Goal: Task Accomplishment & Management: Complete application form

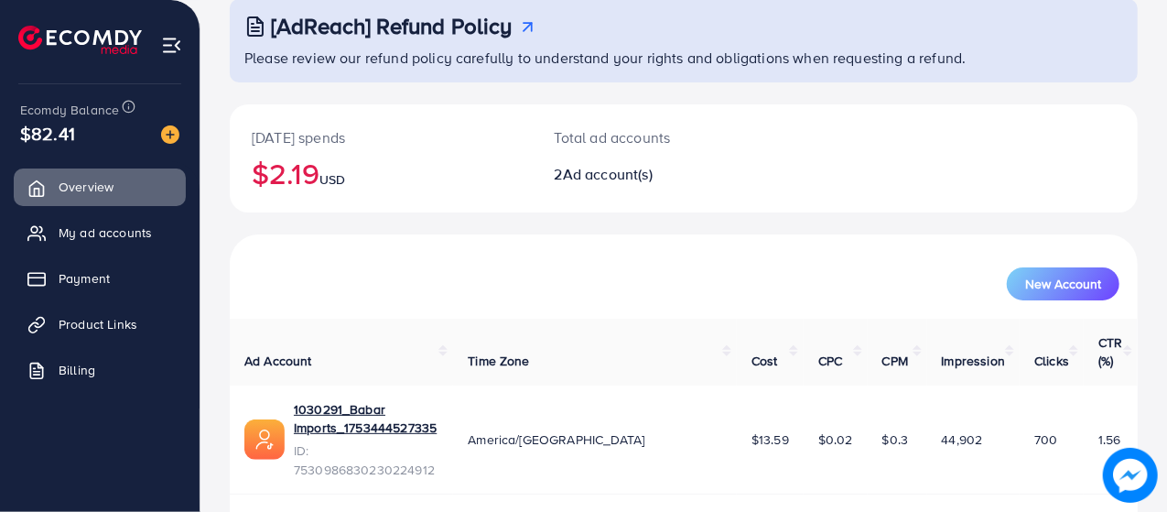
scroll to position [119, 0]
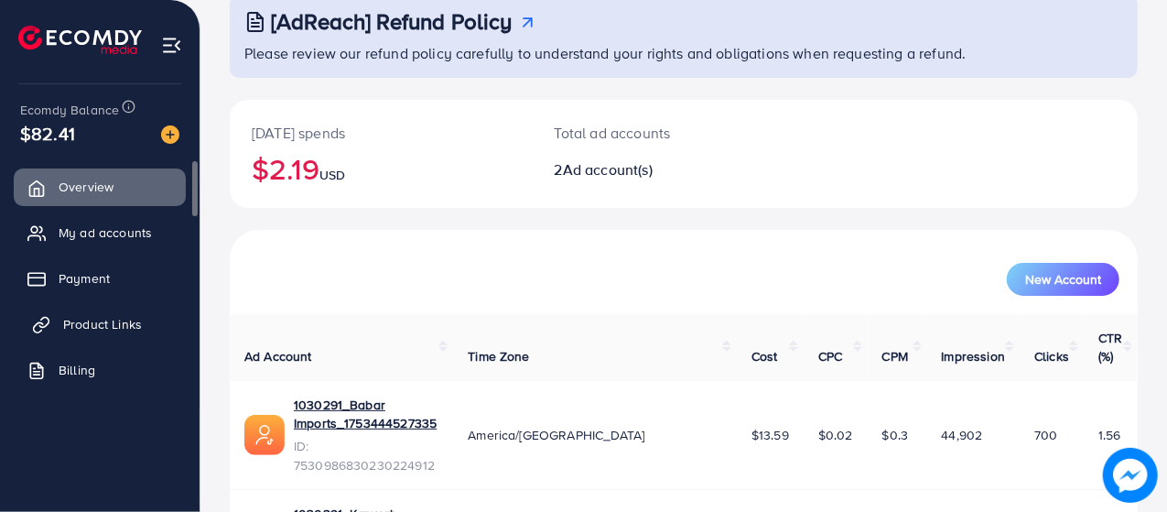
click at [82, 326] on span "Product Links" at bounding box center [102, 324] width 79 height 18
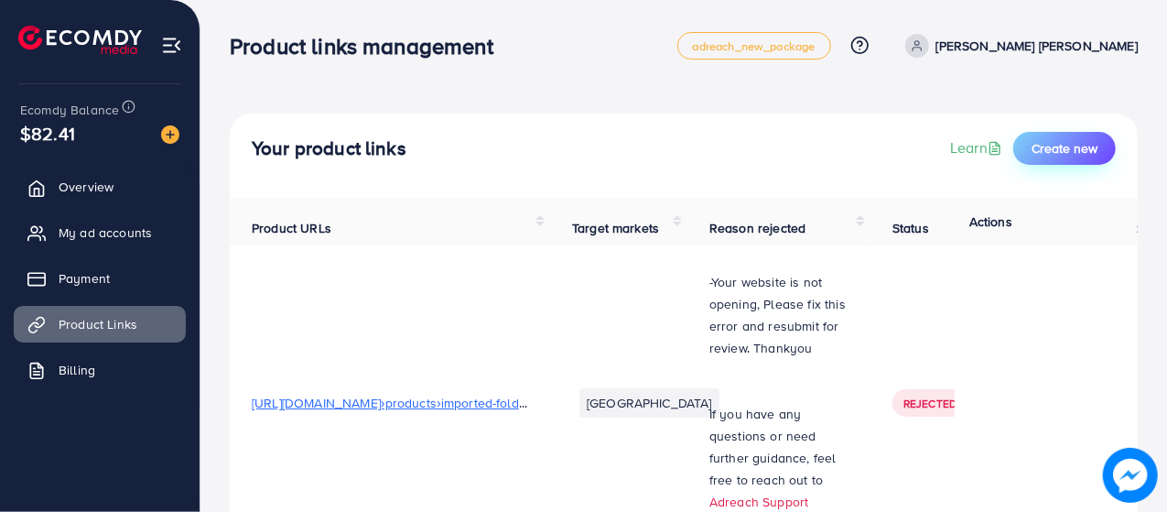
click at [1075, 148] on span "Create new" at bounding box center [1065, 148] width 66 height 18
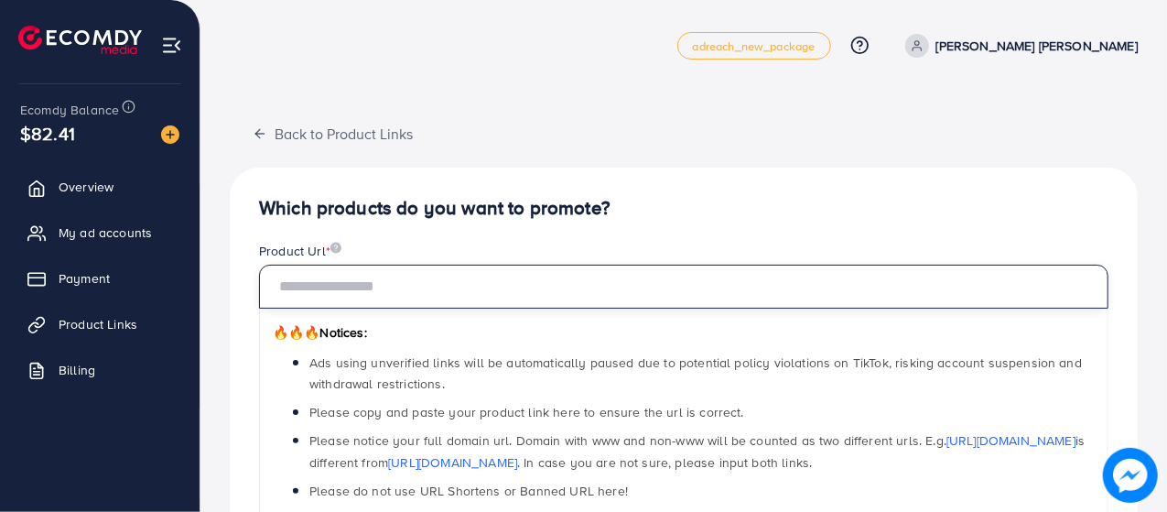
click at [511, 280] on input "text" at bounding box center [684, 287] width 850 height 44
paste input "**********"
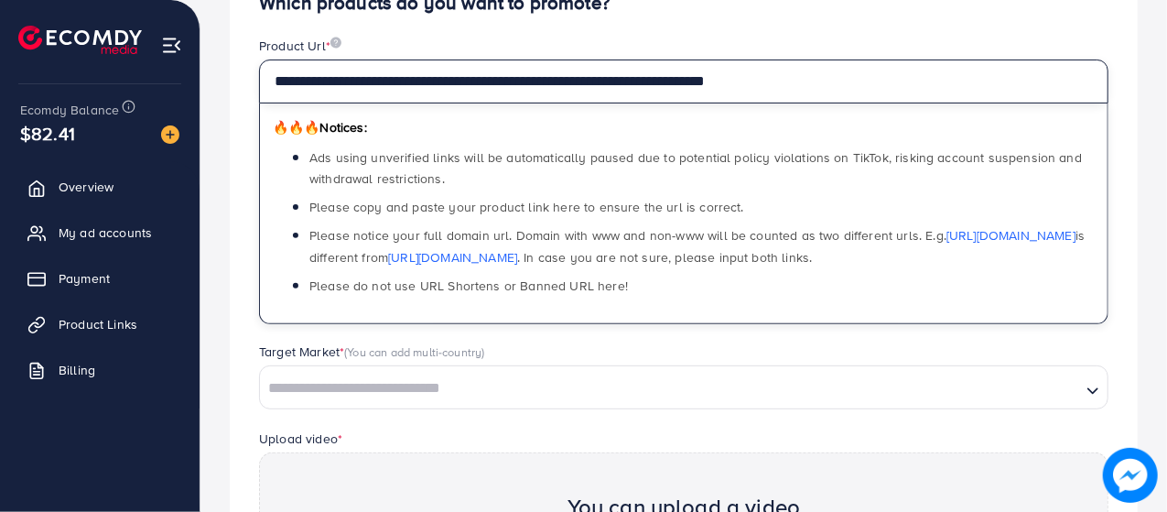
scroll to position [209, 0]
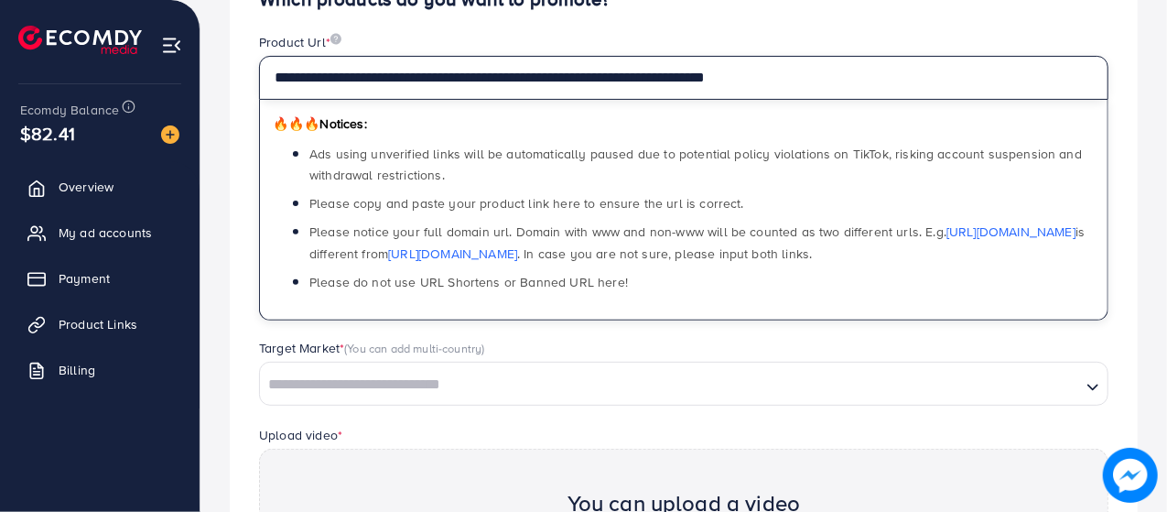
type input "**********"
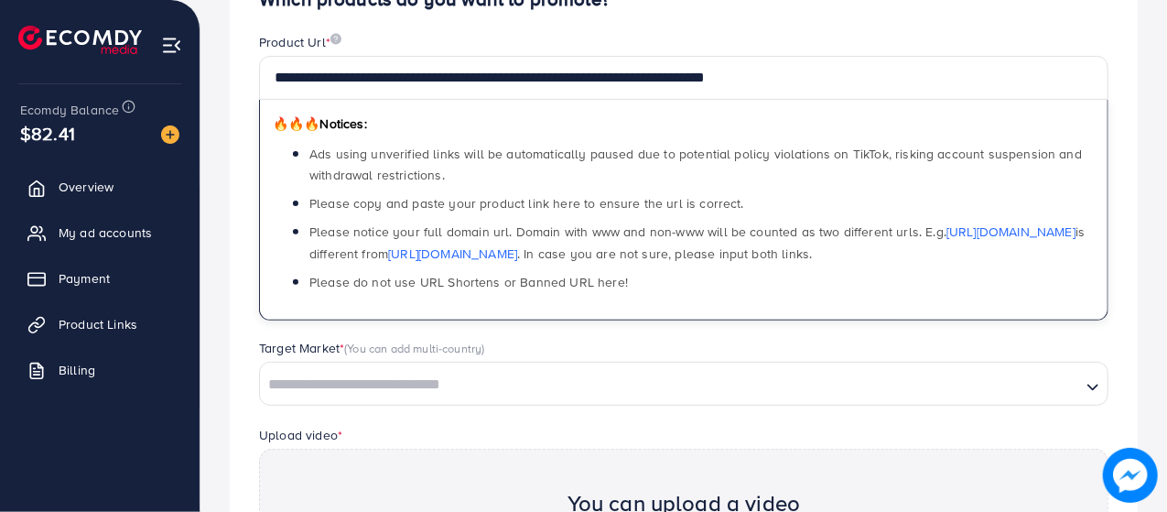
click at [961, 371] on input "Search for option" at bounding box center [671, 385] width 818 height 28
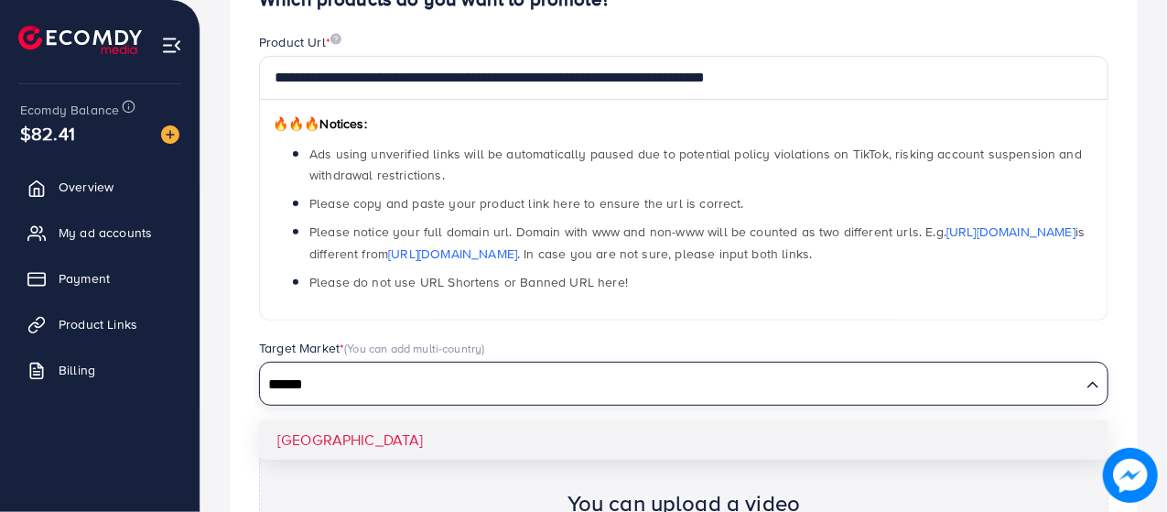
type input "******"
click at [307, 426] on div "**********" at bounding box center [684, 375] width 908 height 833
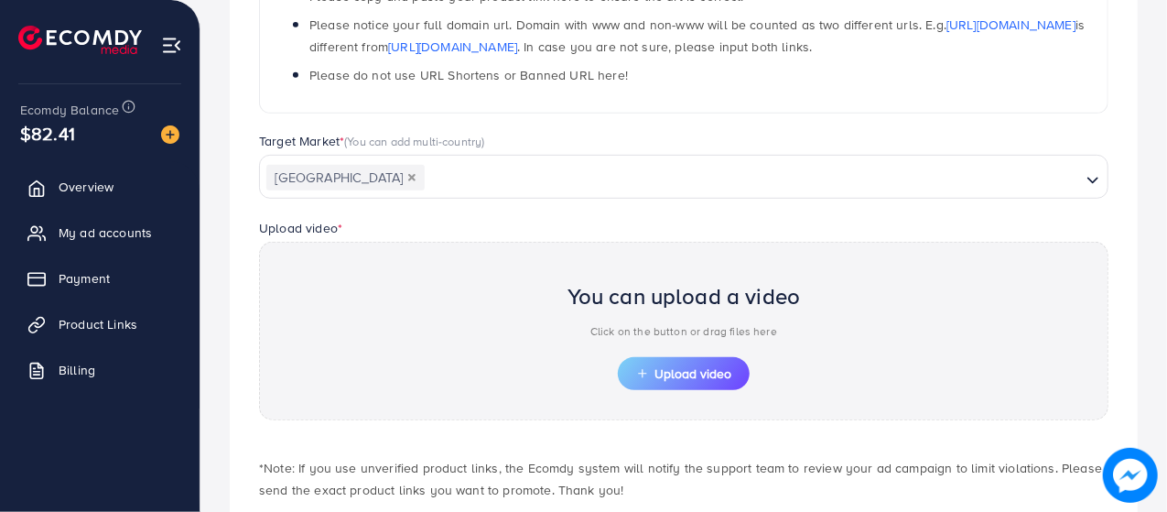
scroll to position [437, 0]
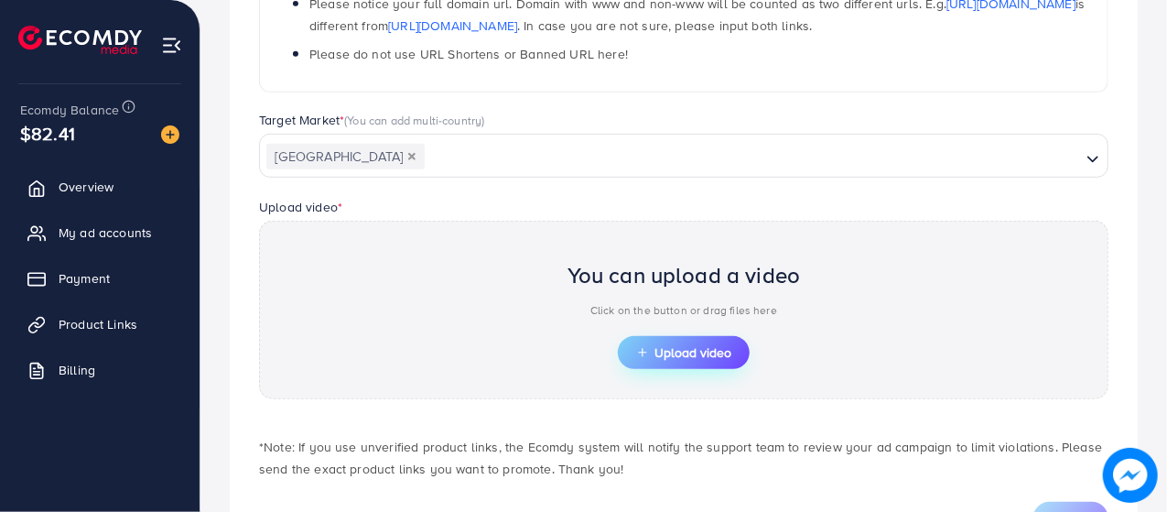
click at [711, 348] on span "Upload video" at bounding box center [683, 352] width 95 height 13
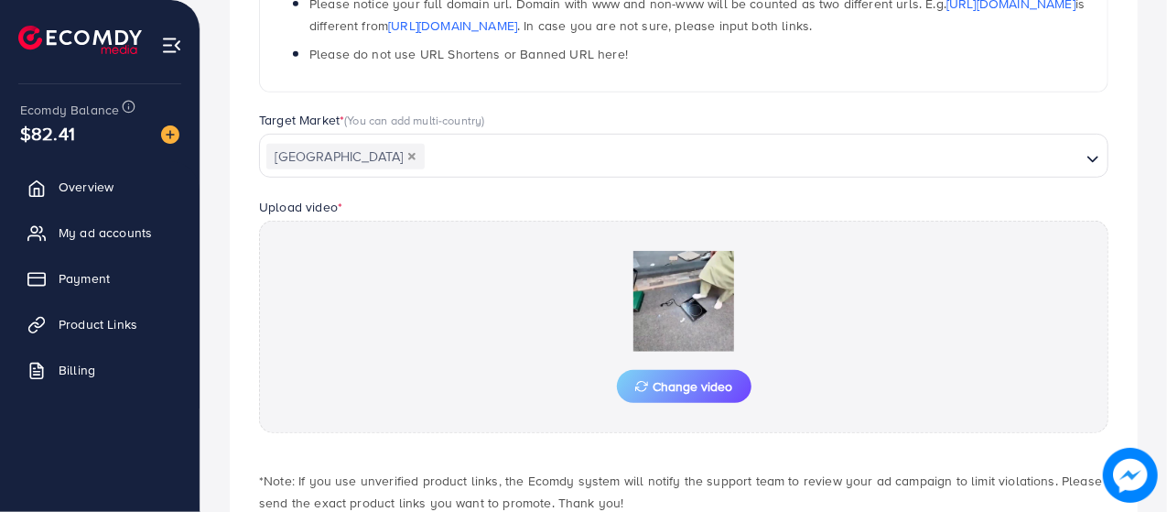
scroll to position [549, 0]
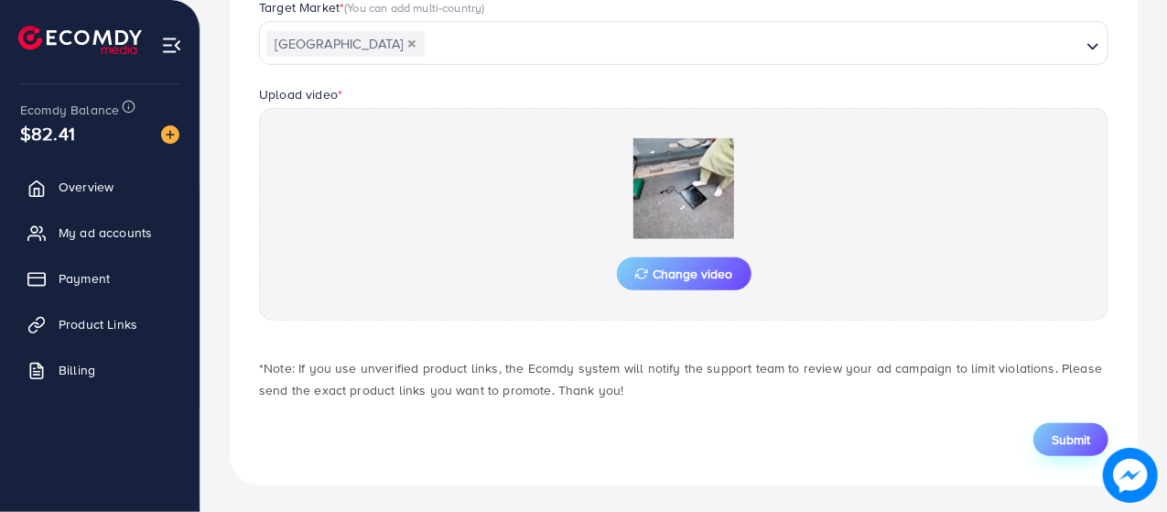
click at [1084, 440] on span "Submit" at bounding box center [1071, 439] width 38 height 18
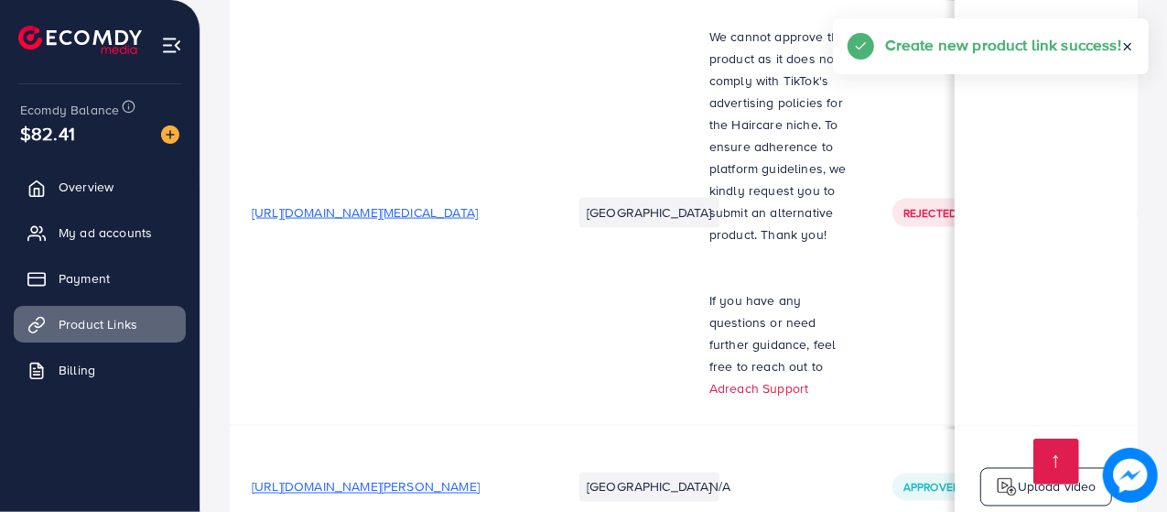
scroll to position [2102, 0]
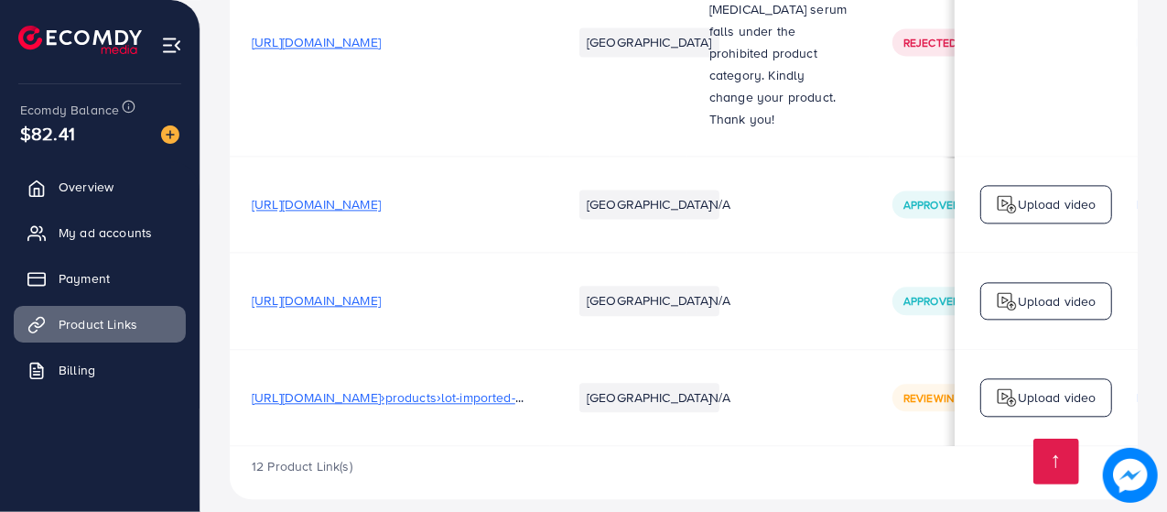
click at [379, 388] on span "[URL][DOMAIN_NAME]›products›lot-imported-raf-infrared-electric-stove" at bounding box center [458, 397] width 412 height 18
click at [330, 388] on span "[URL][DOMAIN_NAME]›products›lot-imported-raf-infrared-electric-stove" at bounding box center [458, 397] width 412 height 18
click at [478, 388] on span "[URL][DOMAIN_NAME]›products›lot-imported-raf-infrared-electric-stove" at bounding box center [458, 397] width 412 height 18
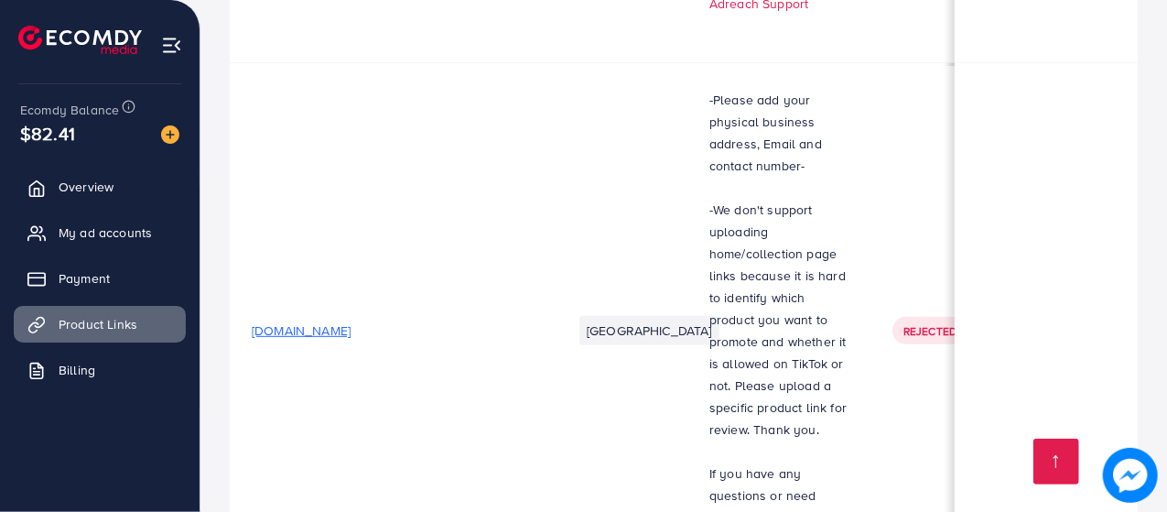
scroll to position [0, 0]
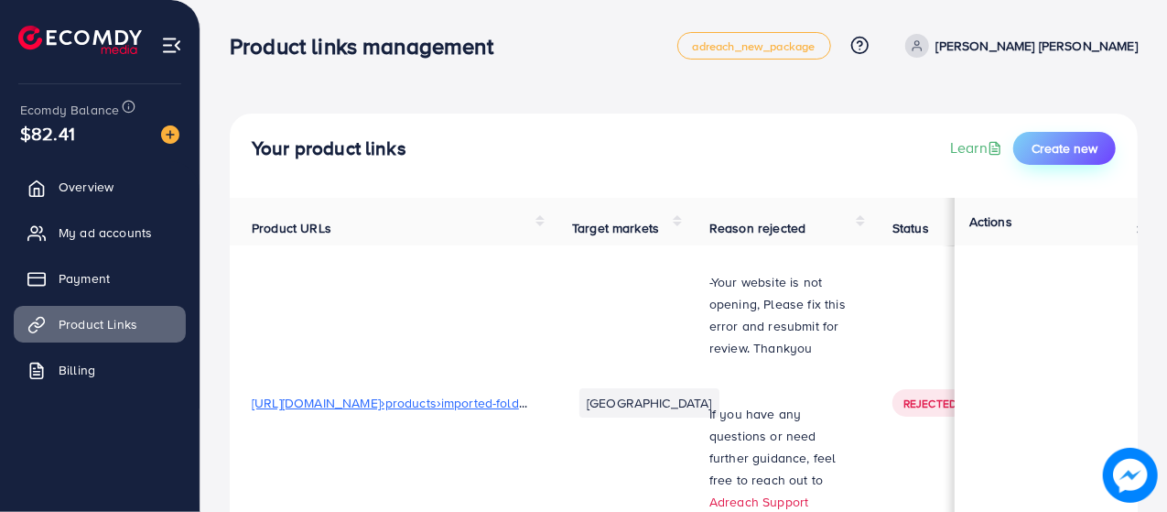
click at [1075, 151] on span "Create new" at bounding box center [1065, 148] width 66 height 18
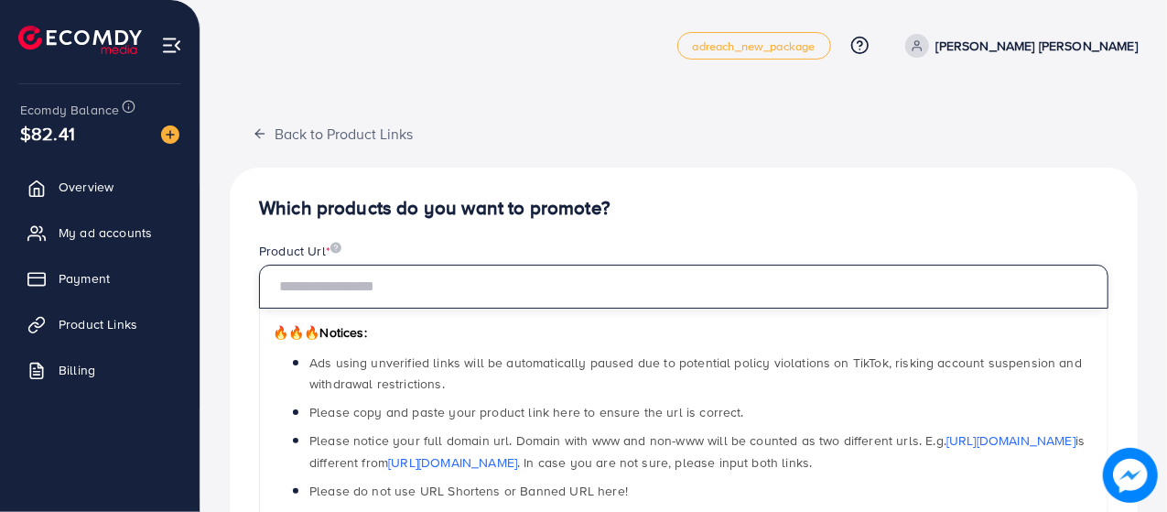
click at [482, 265] on input "text" at bounding box center [684, 287] width 850 height 44
paste input "**********"
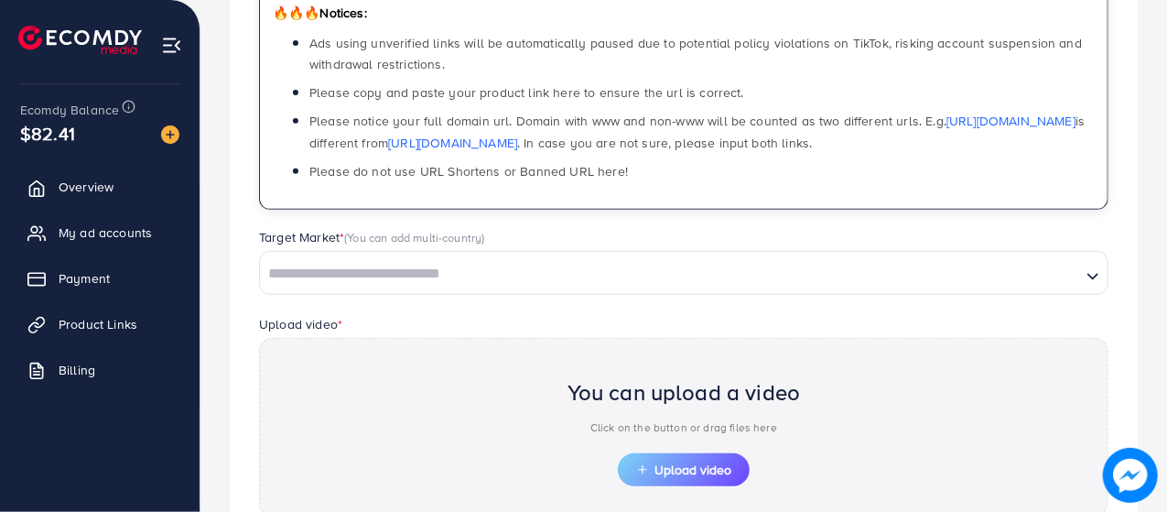
scroll to position [314, 0]
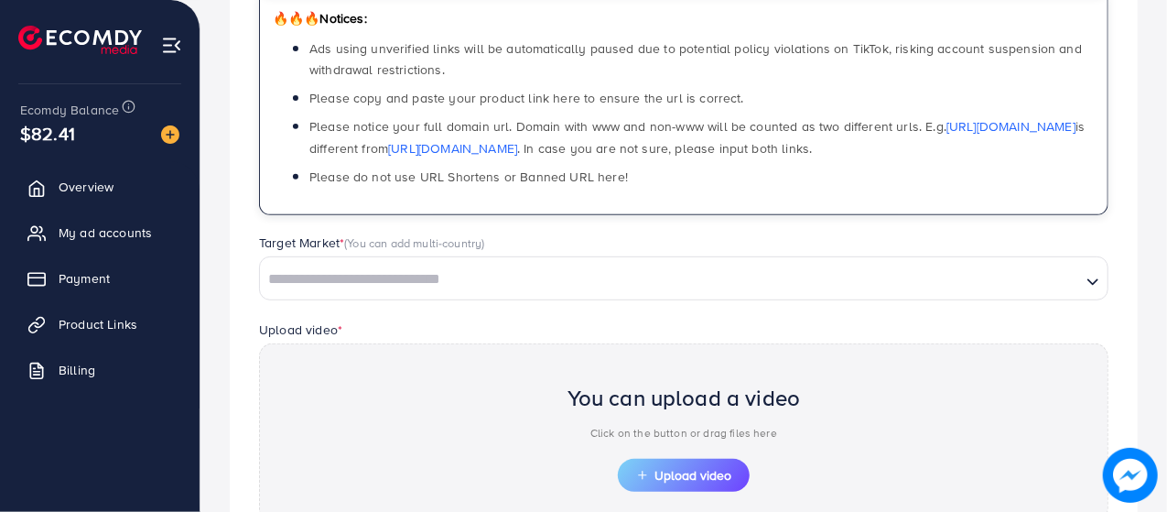
type input "**********"
click at [818, 271] on input "Search for option" at bounding box center [671, 280] width 818 height 28
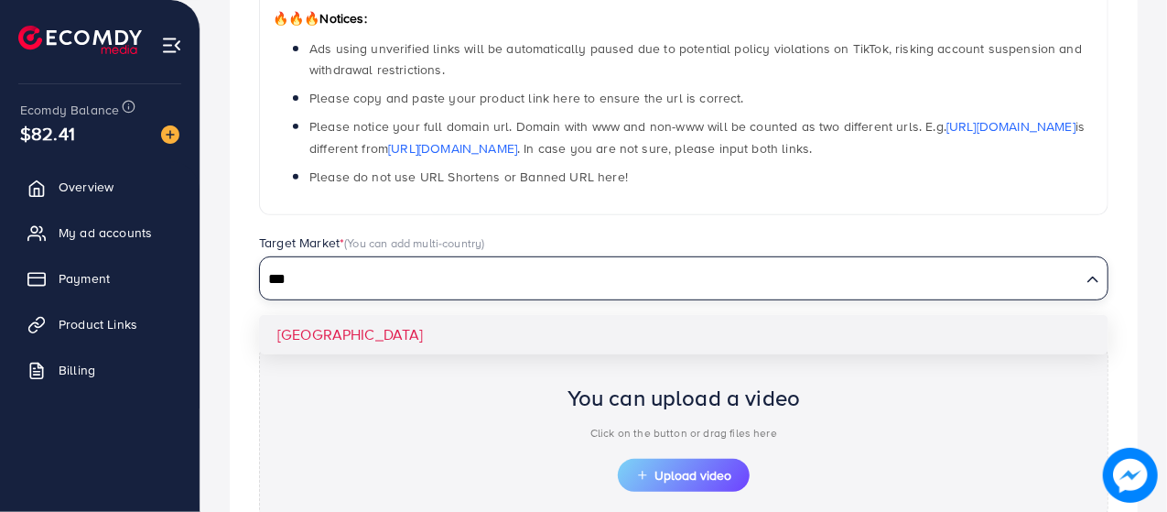
type input "***"
click at [307, 333] on div "**********" at bounding box center [684, 269] width 908 height 833
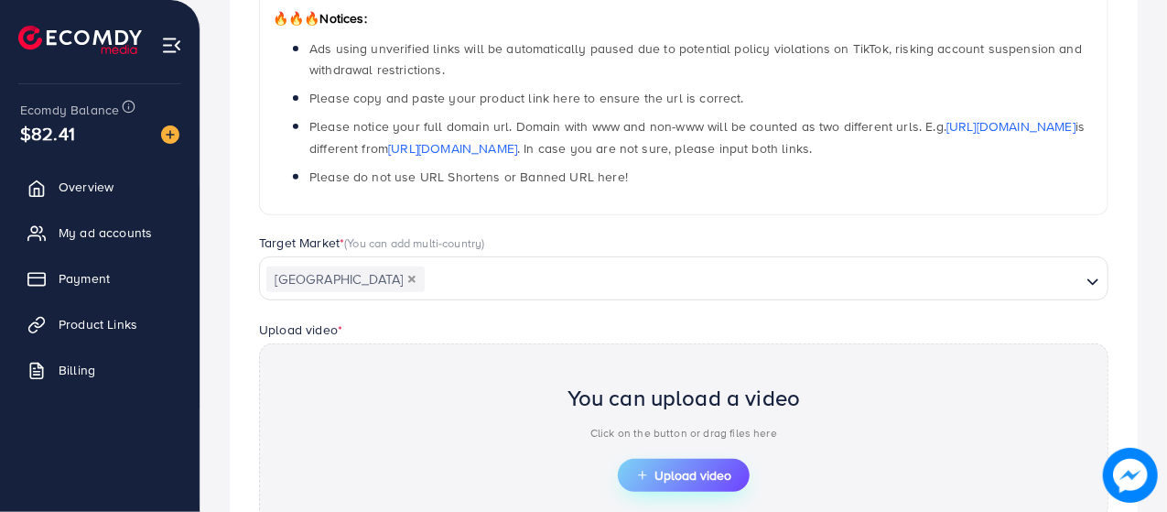
click at [682, 469] on span "Upload video" at bounding box center [683, 475] width 95 height 13
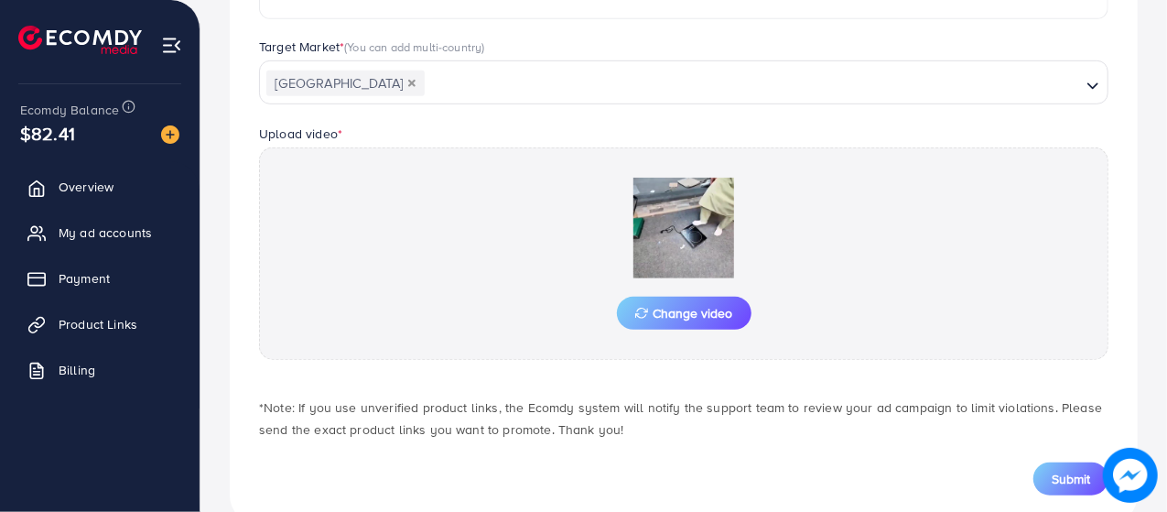
scroll to position [549, 0]
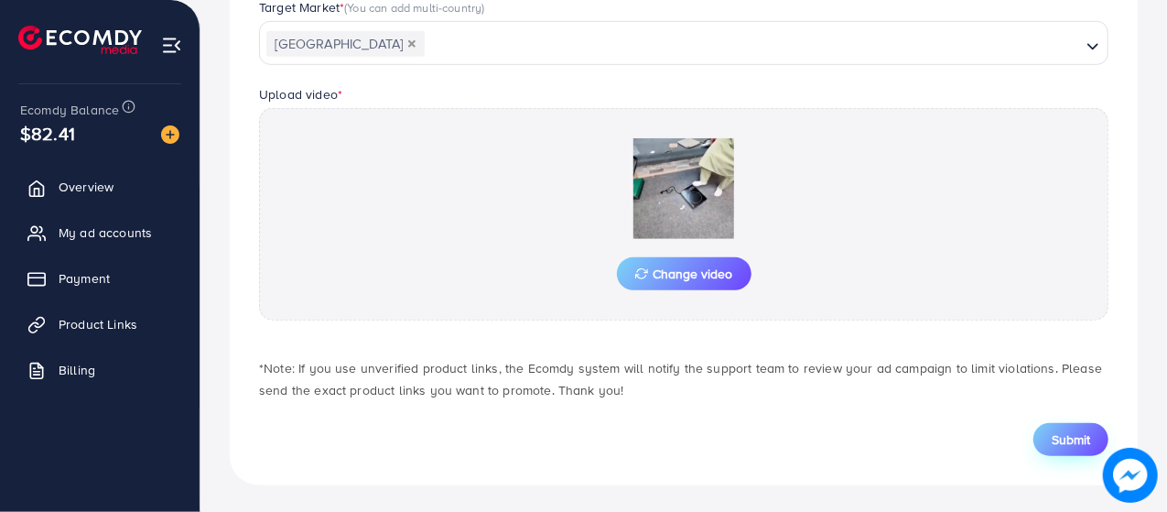
click at [1079, 436] on span "Submit" at bounding box center [1071, 439] width 38 height 18
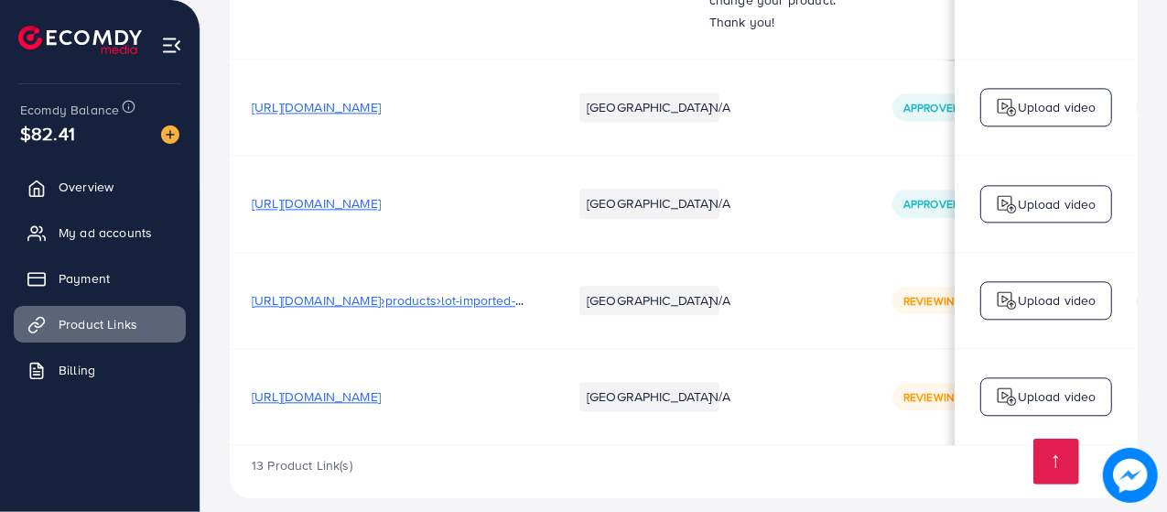
drag, startPoint x: 255, startPoint y: 282, endPoint x: 278, endPoint y: 285, distance: 24.0
click at [669, 303] on td "[GEOGRAPHIC_DATA]" at bounding box center [618, 300] width 137 height 96
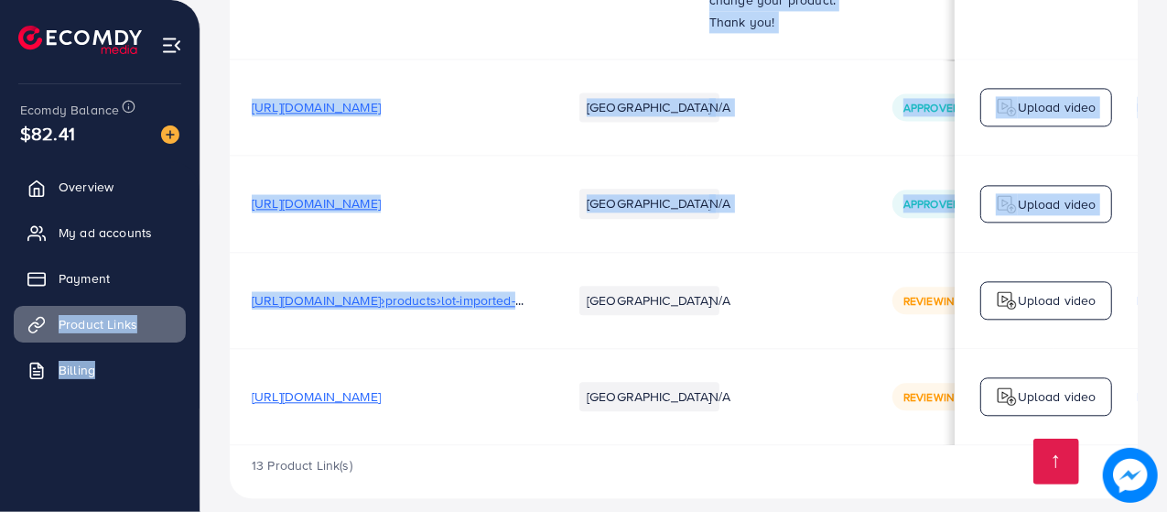
drag, startPoint x: 530, startPoint y: 277, endPoint x: 186, endPoint y: 288, distance: 344.5
click at [412, 324] on td "[URL][DOMAIN_NAME]›products›lot-imported-raf-infrared-electric-stove" at bounding box center [390, 300] width 320 height 96
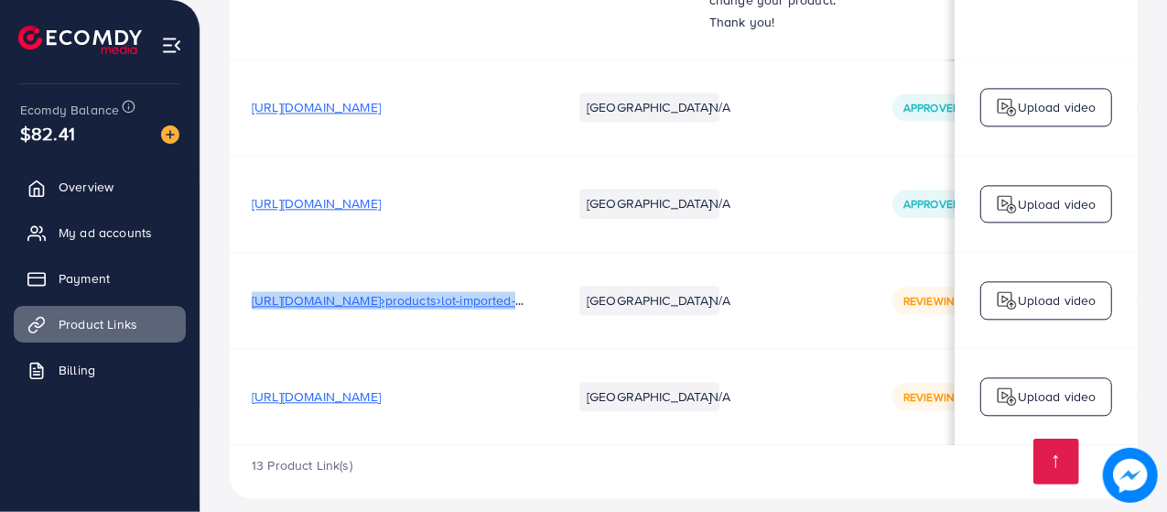
drag, startPoint x: 526, startPoint y: 282, endPoint x: 249, endPoint y: 284, distance: 277.4
click at [249, 284] on td "[URL][DOMAIN_NAME]›products›lot-imported-raf-infrared-electric-stove" at bounding box center [390, 300] width 320 height 96
click at [429, 348] on td "[URL][DOMAIN_NAME]" at bounding box center [390, 396] width 320 height 96
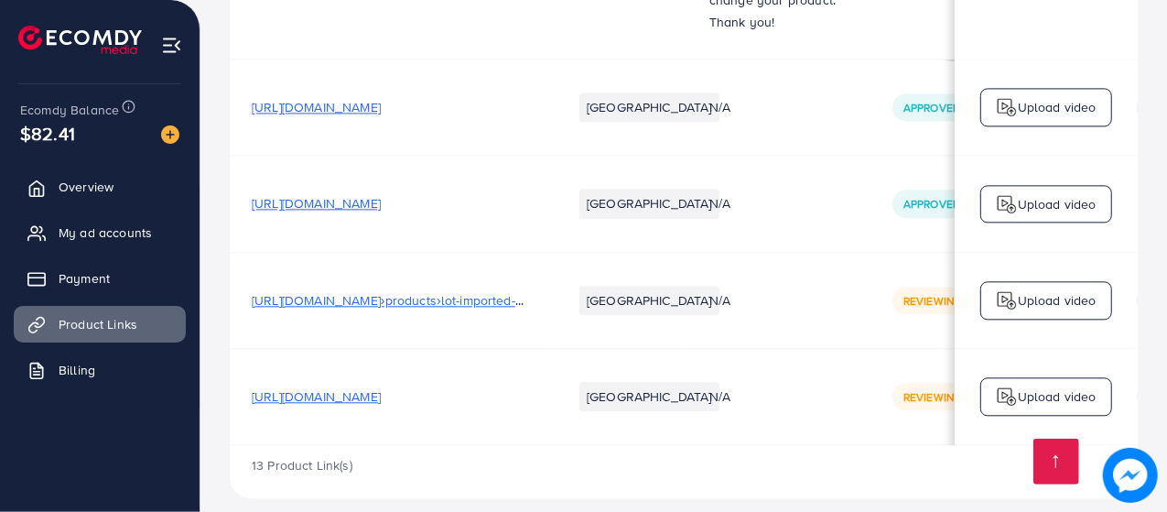
click at [381, 387] on span "[URL][DOMAIN_NAME]" at bounding box center [316, 396] width 129 height 18
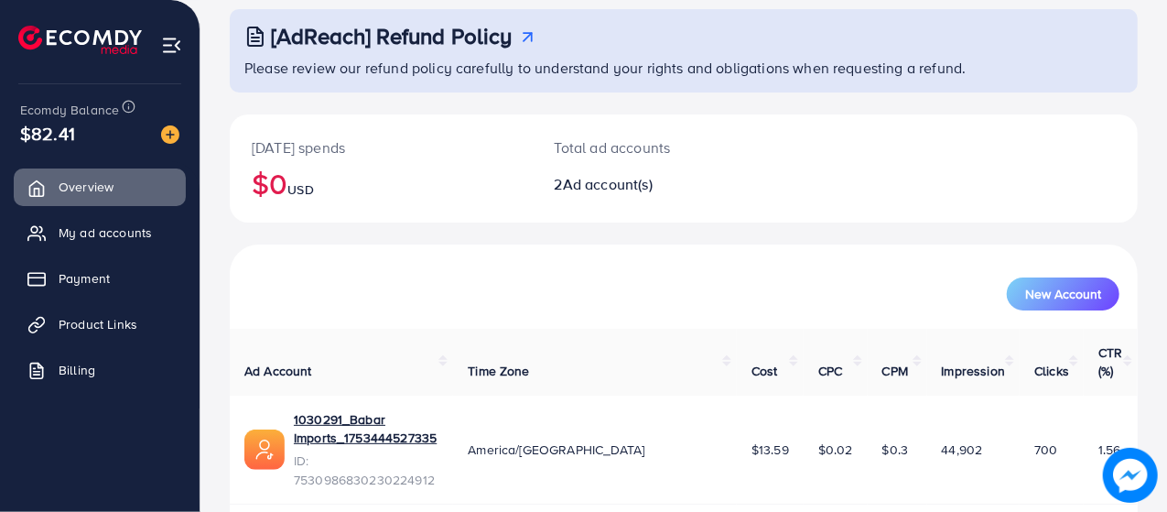
scroll to position [149, 0]
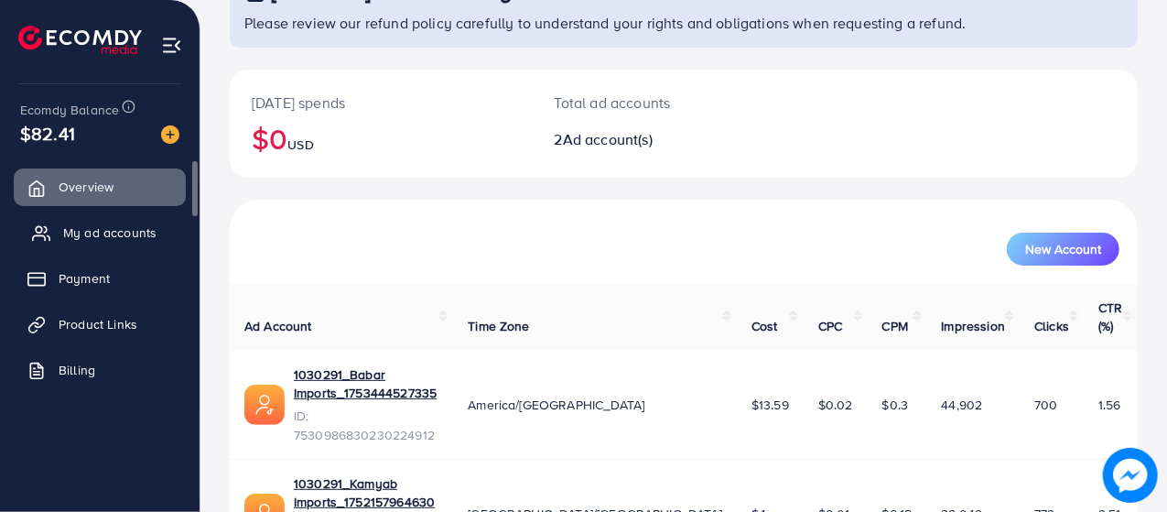
click at [88, 244] on link "My ad accounts" at bounding box center [100, 232] width 172 height 37
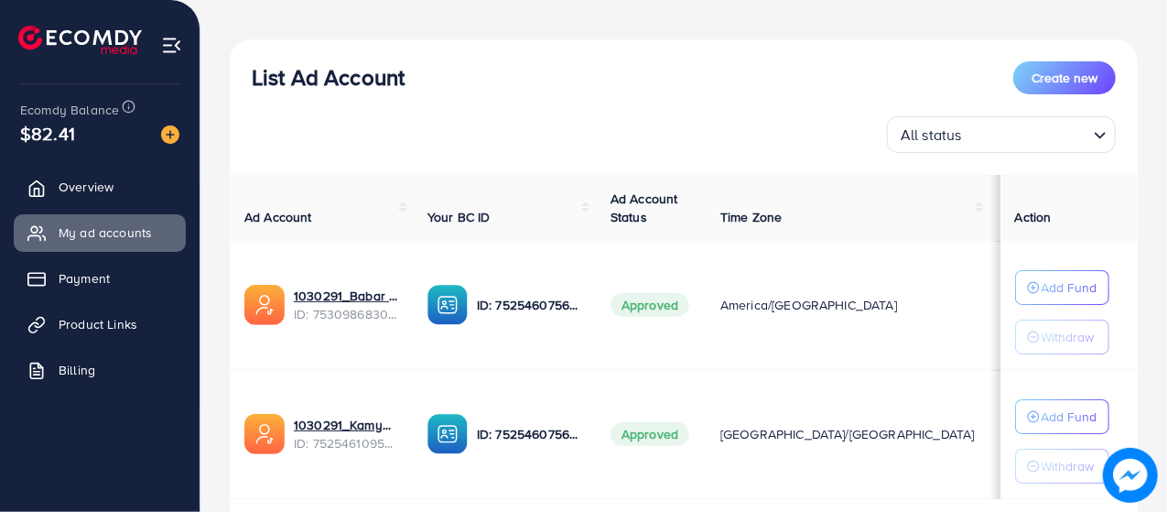
scroll to position [256, 0]
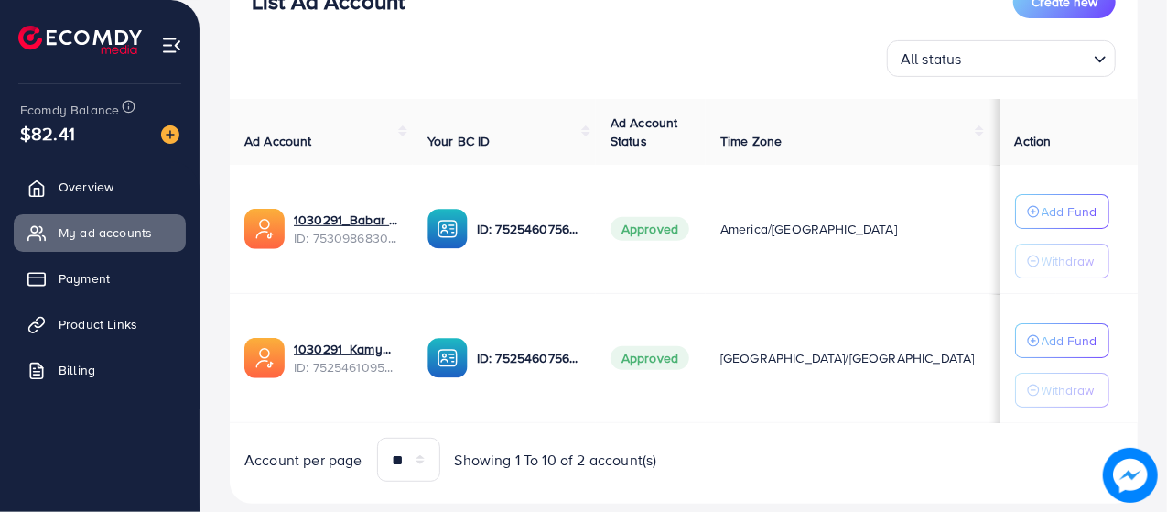
drag, startPoint x: 1035, startPoint y: 202, endPoint x: 1069, endPoint y: 183, distance: 39.8
click at [1069, 183] on td "Add Fund Withdraw" at bounding box center [1069, 229] width 137 height 129
